Goal: Find specific page/section: Find specific page/section

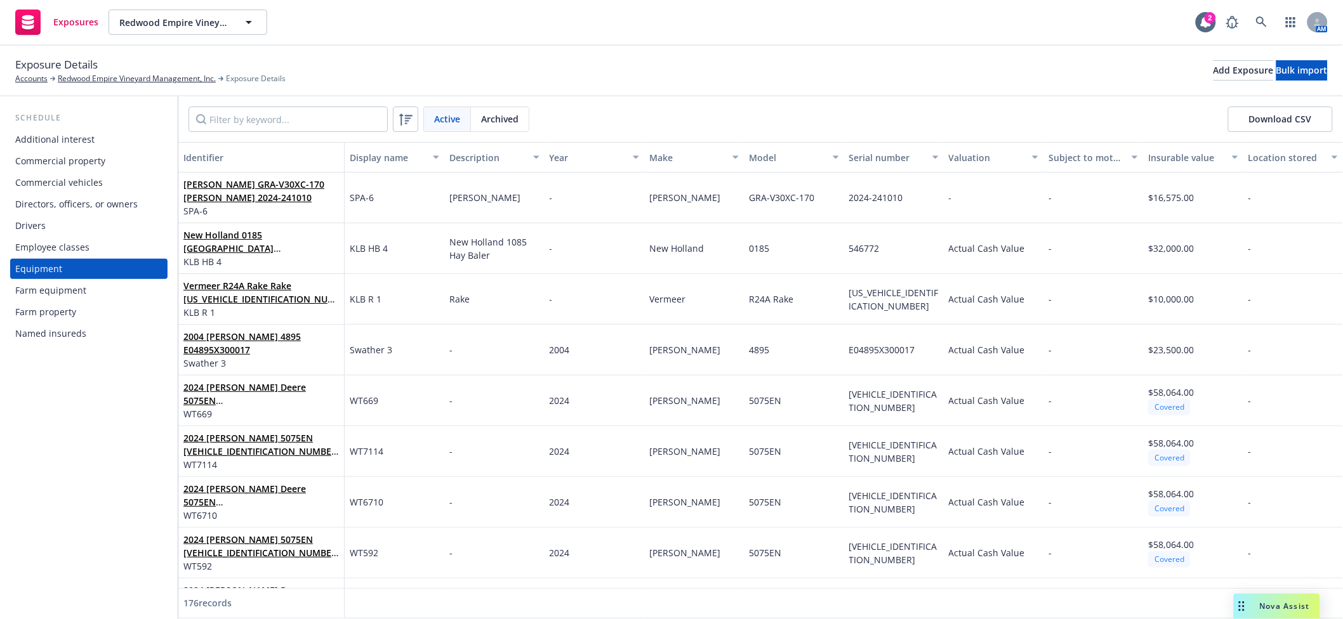
click at [59, 289] on div "Farm equipment" at bounding box center [50, 290] width 71 height 20
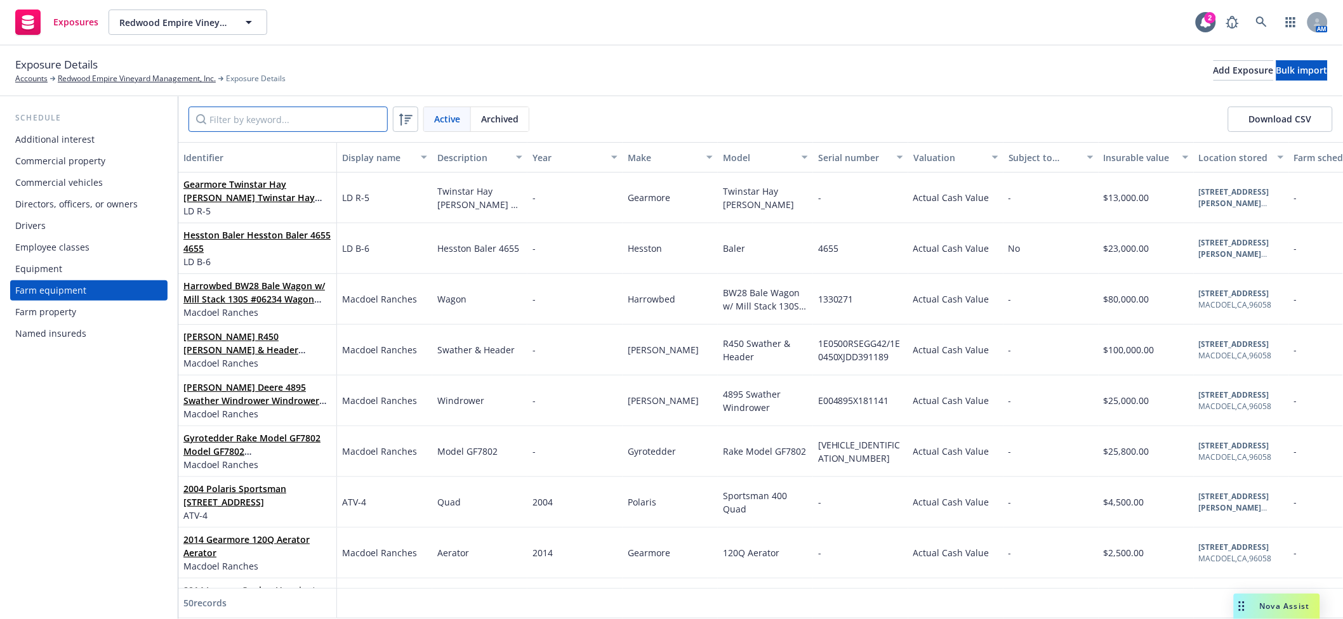
click at [295, 120] on input "Filter by keyword..." at bounding box center [287, 119] width 199 height 25
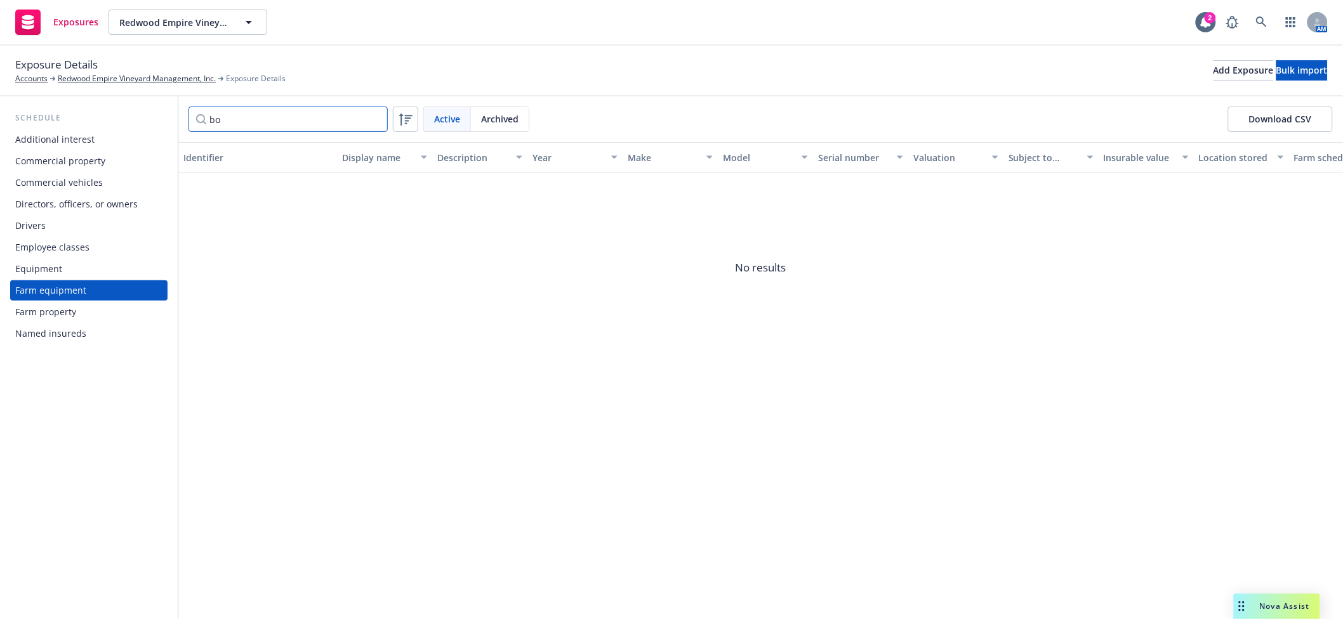
type input "b"
type input "w"
